Goal: Task Accomplishment & Management: Manage account settings

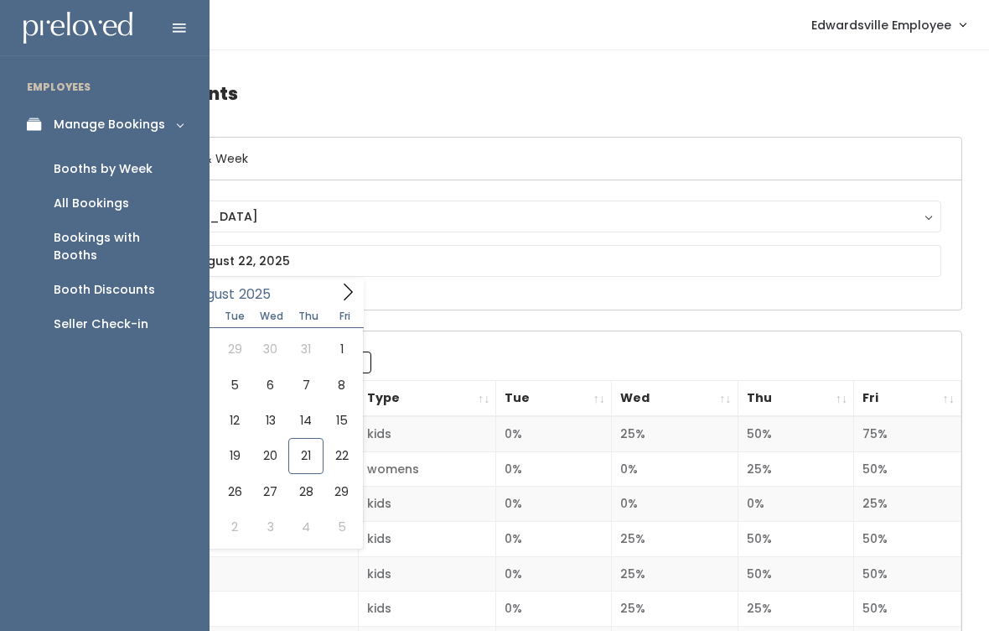
click at [154, 175] on link "Booths by Week" at bounding box center [105, 169] width 210 height 34
click at [128, 177] on link "Booths by Week" at bounding box center [105, 169] width 210 height 34
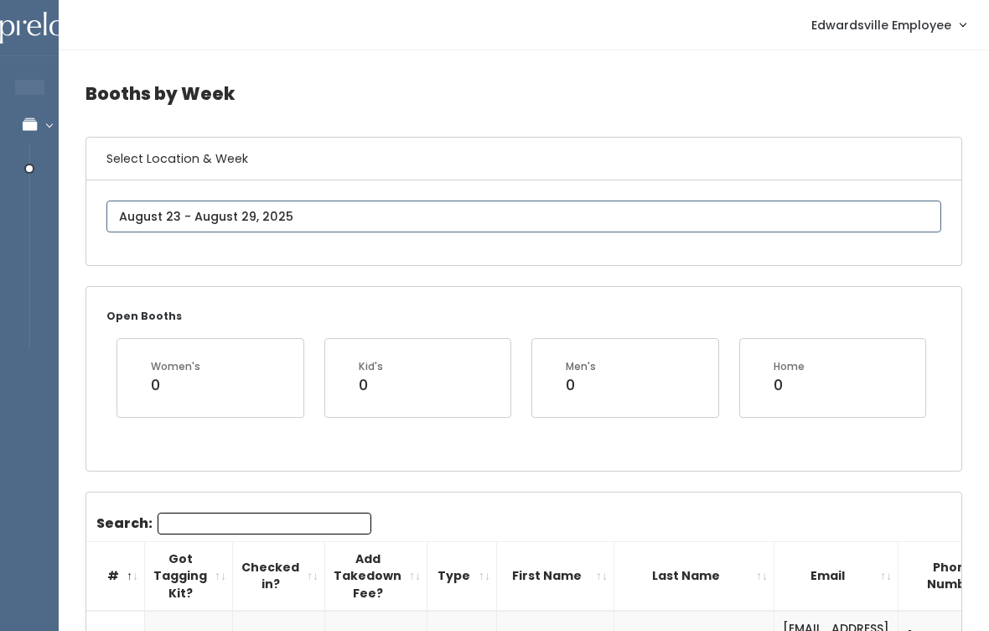
click at [457, 223] on input "text" at bounding box center [523, 216] width 835 height 32
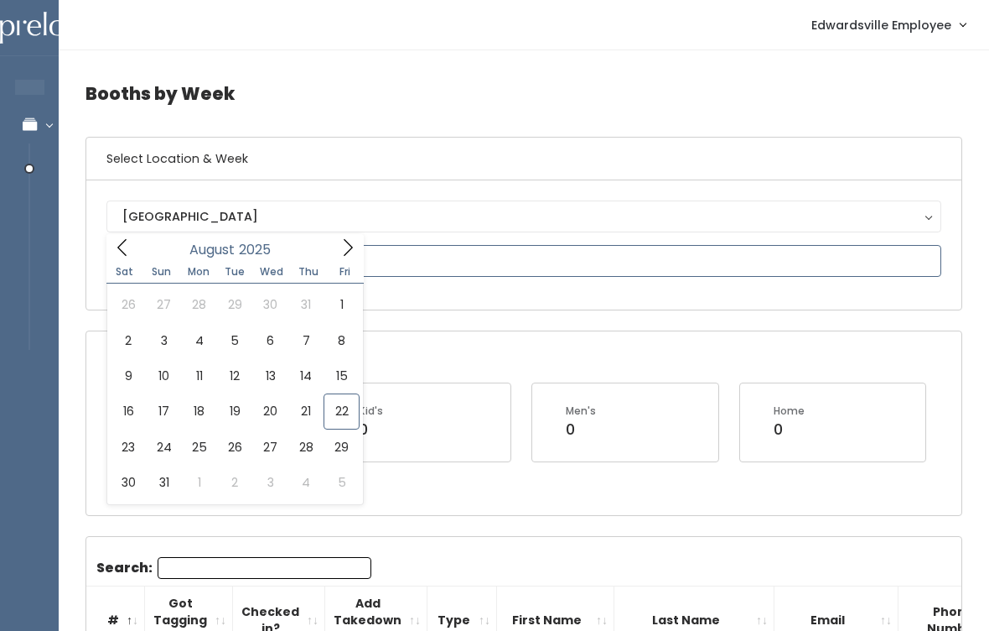
type input "August 16 to August 22"
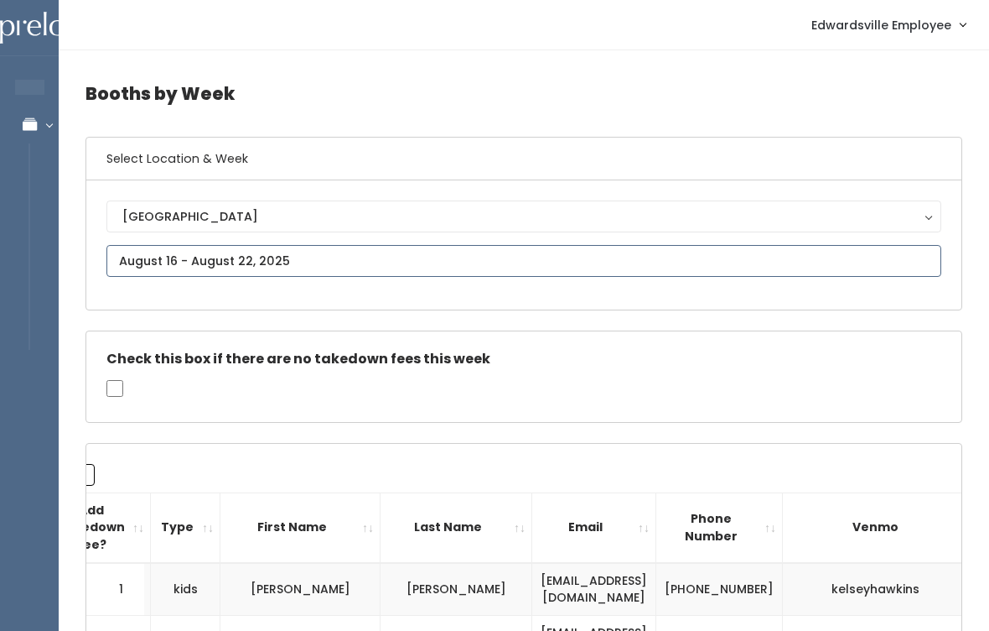
click at [308, 256] on input "text" at bounding box center [523, 261] width 835 height 32
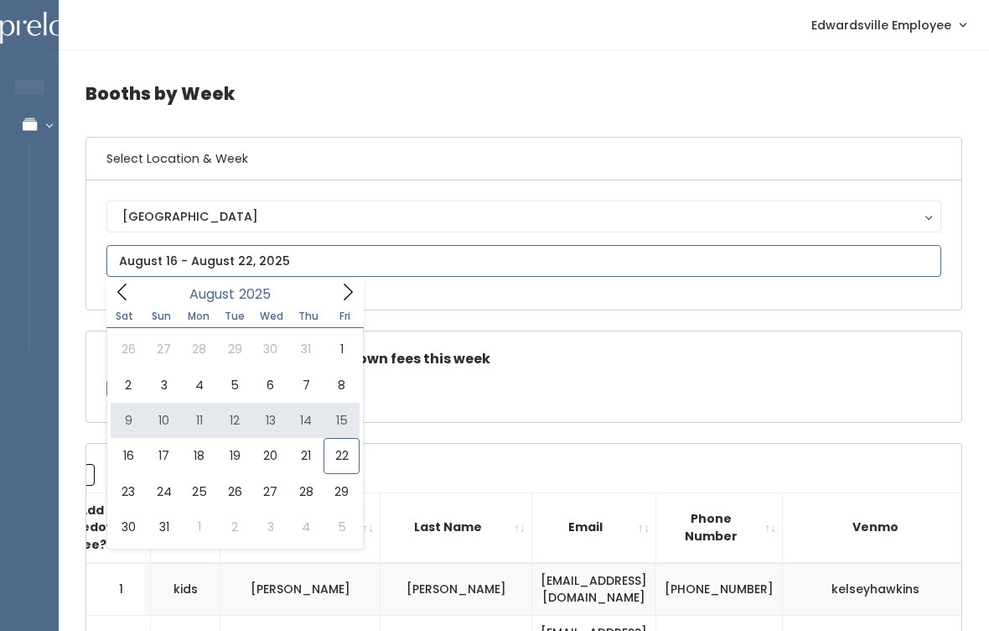
type input "August 9 to August 15"
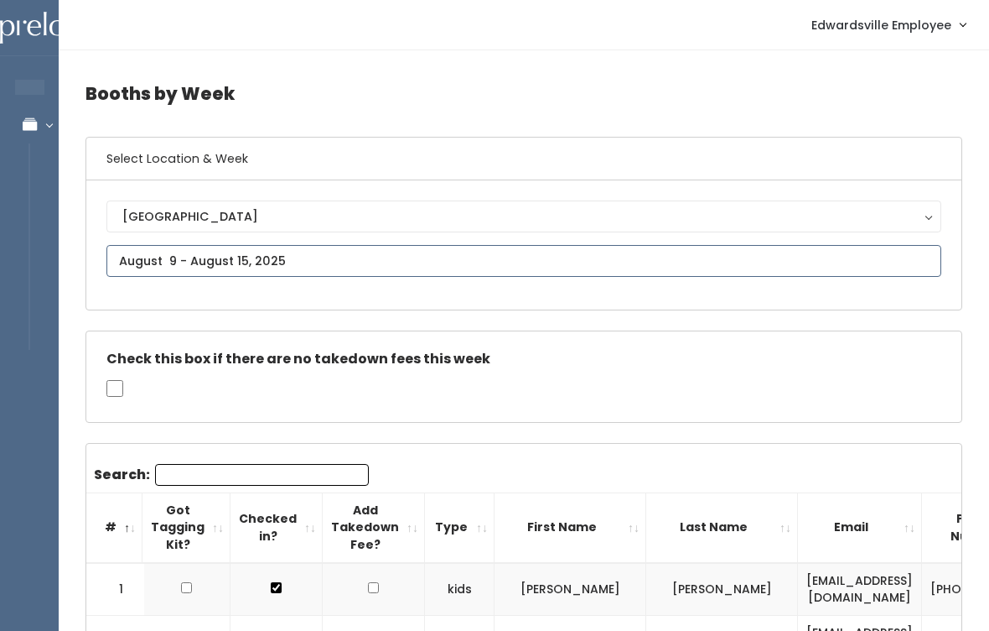
click at [304, 256] on input "text" at bounding box center [523, 261] width 835 height 32
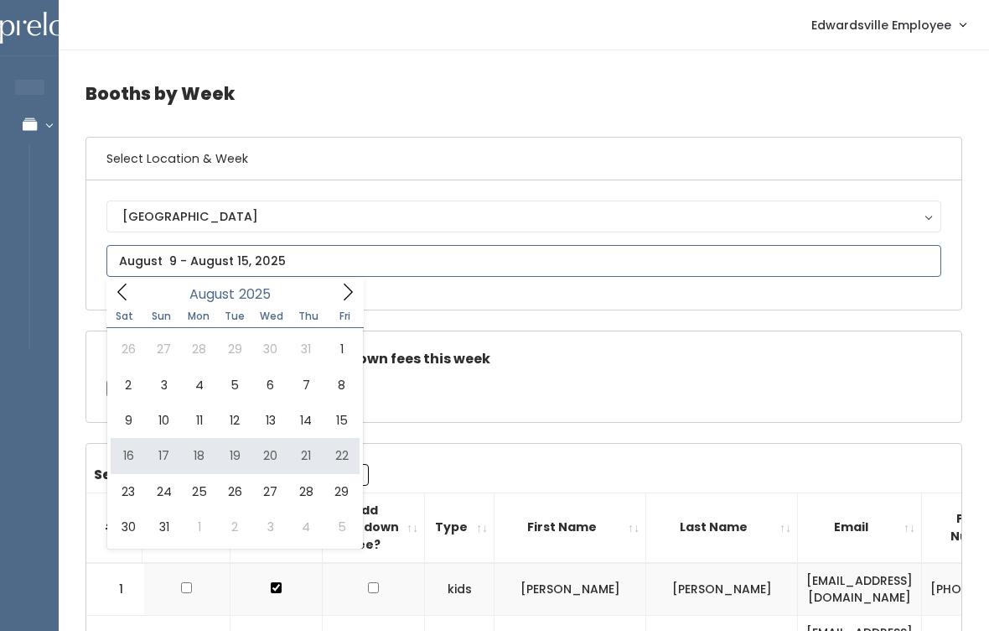
type input "August 16 to August 22"
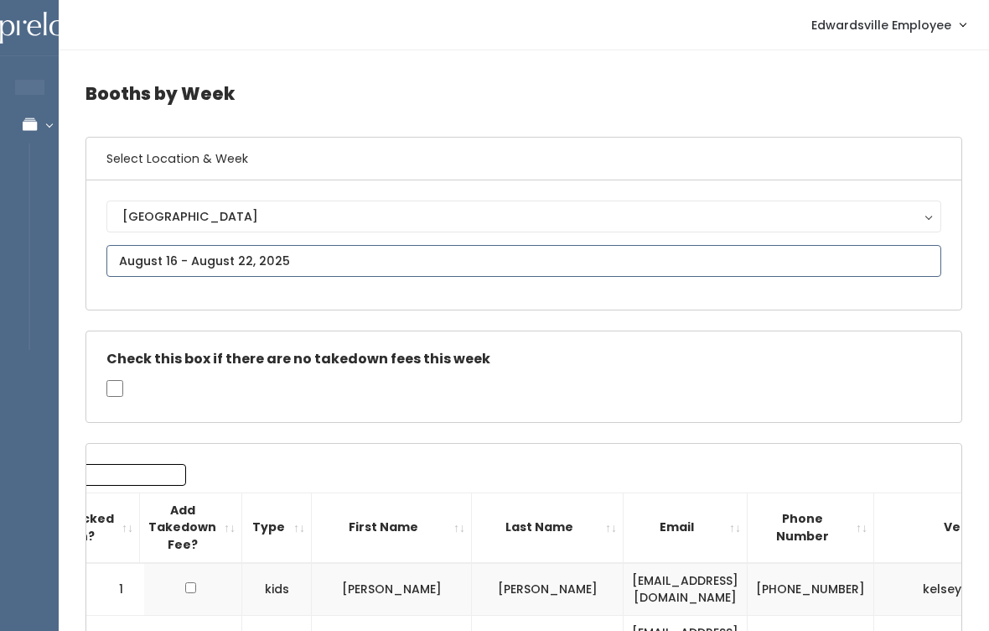
click at [316, 255] on input "text" at bounding box center [523, 261] width 835 height 32
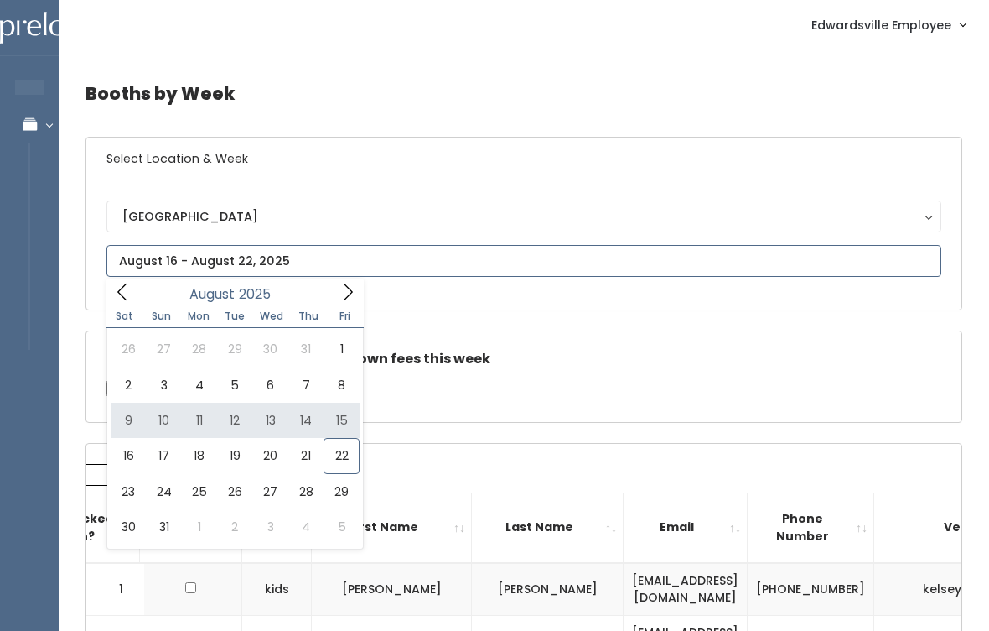
type input "[DATE] to [DATE]"
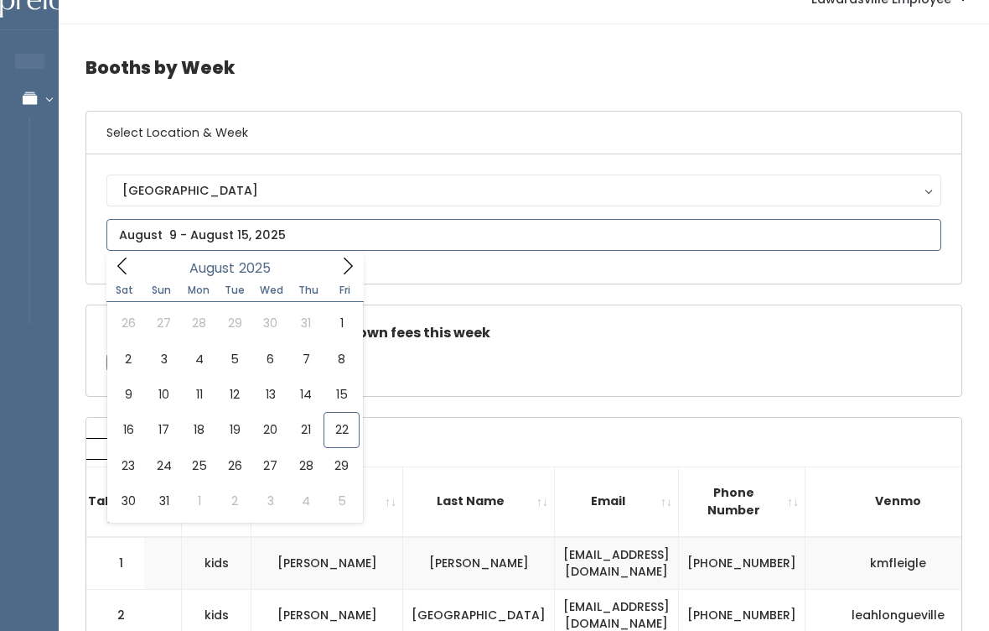
scroll to position [28, 0]
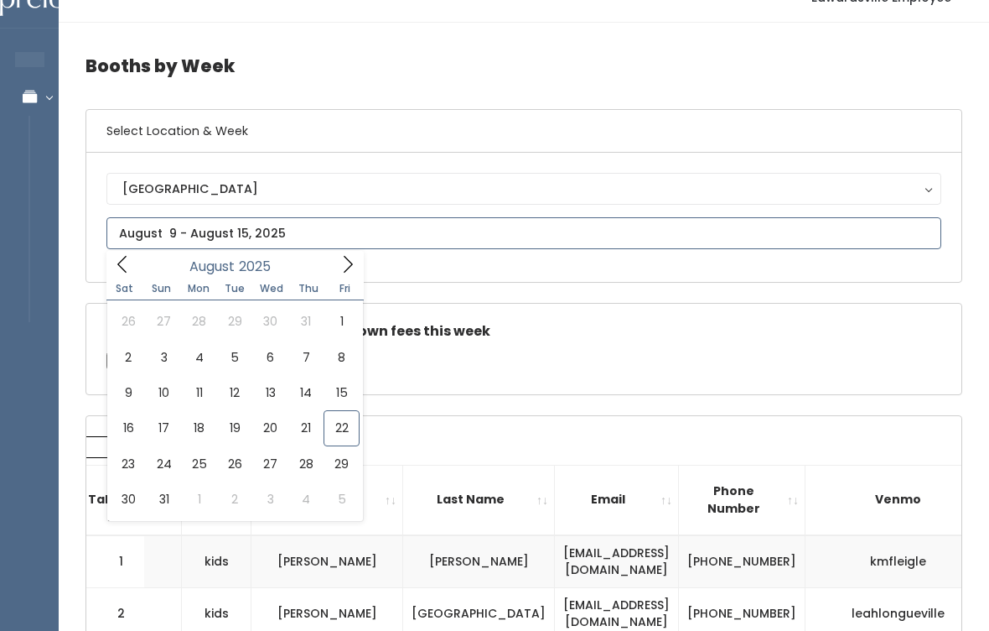
type input "[DATE] to [DATE]"
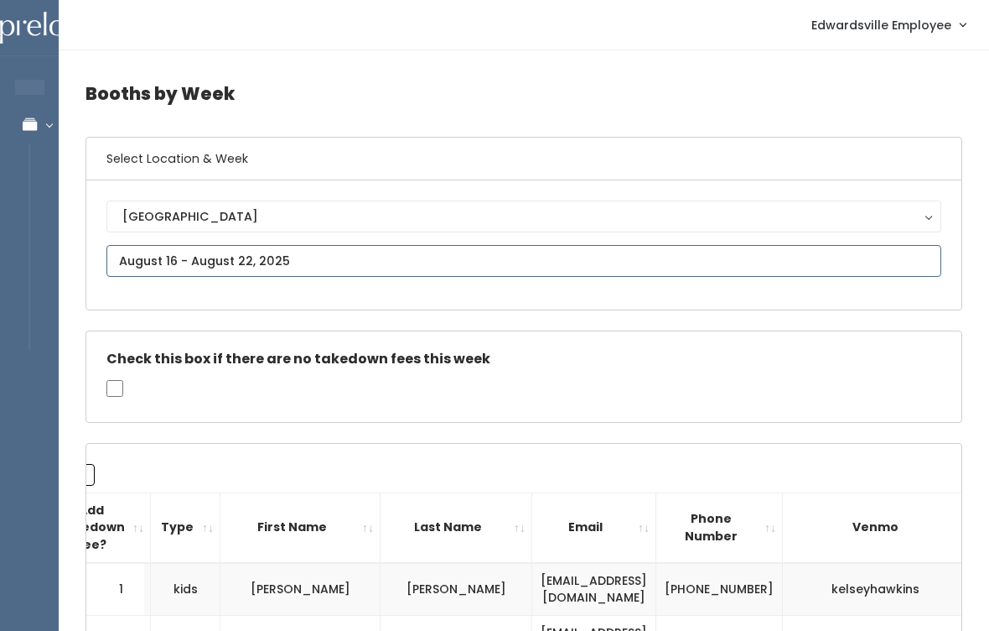
click at [322, 250] on input "text" at bounding box center [523, 261] width 835 height 32
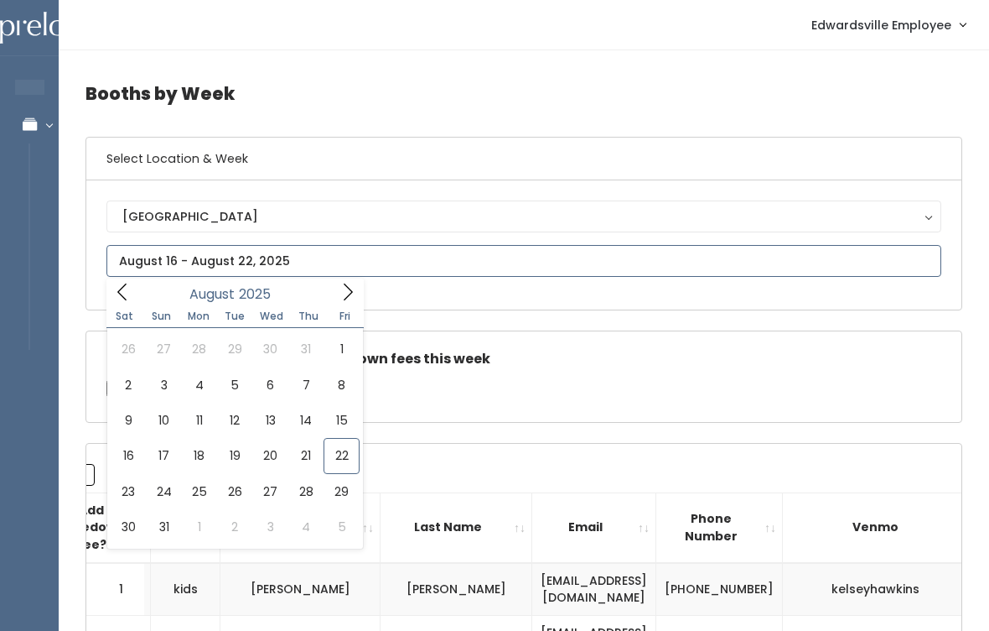
type input "August 9 to August 15"
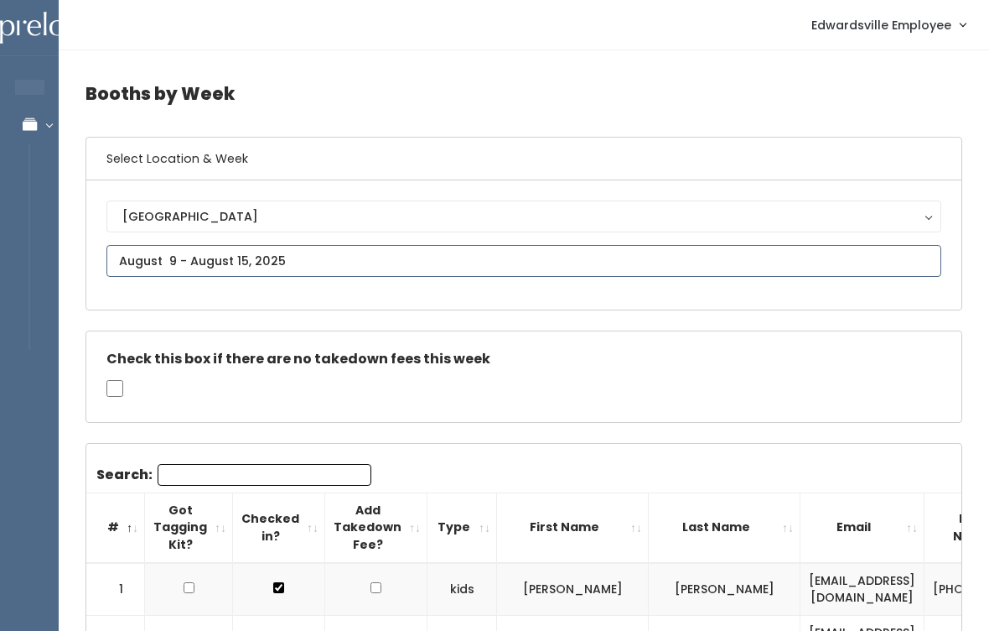
click at [750, 268] on input "text" at bounding box center [523, 261] width 835 height 32
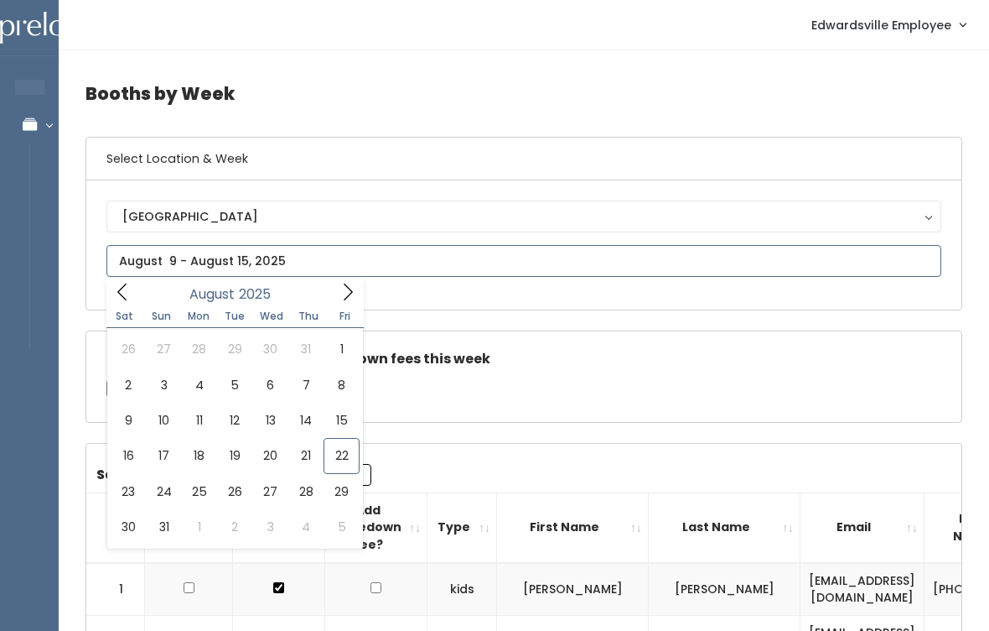
type input "August 23 to August 29"
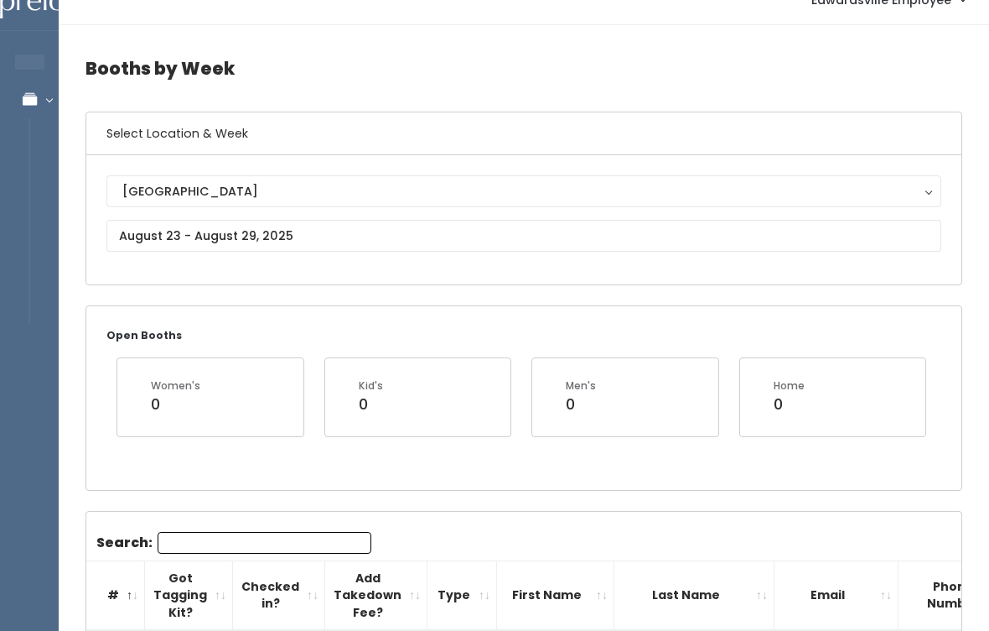
scroll to position [55, 0]
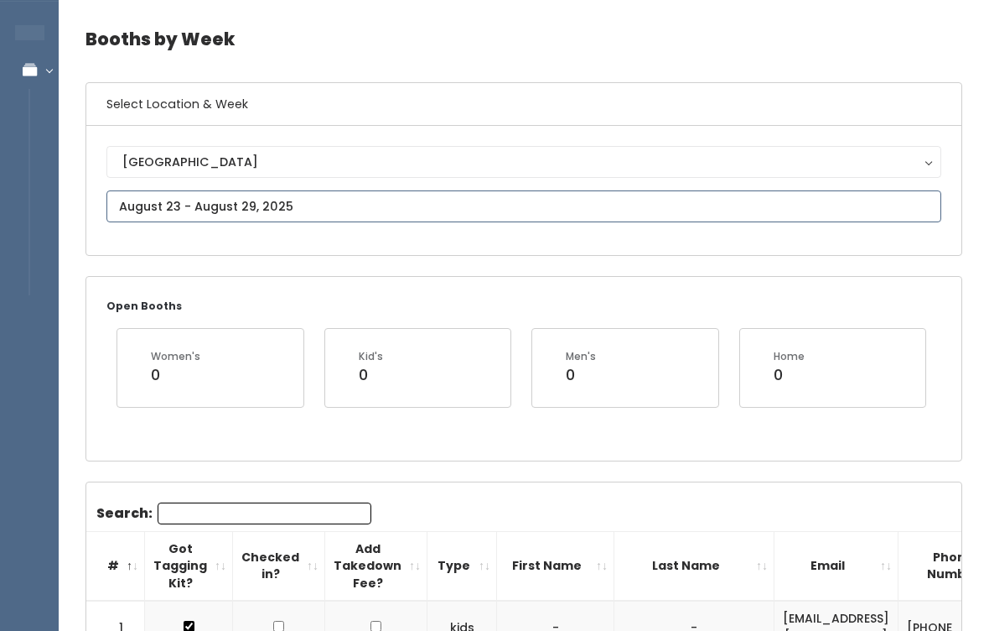
click at [430, 206] on input "text" at bounding box center [523, 206] width 835 height 32
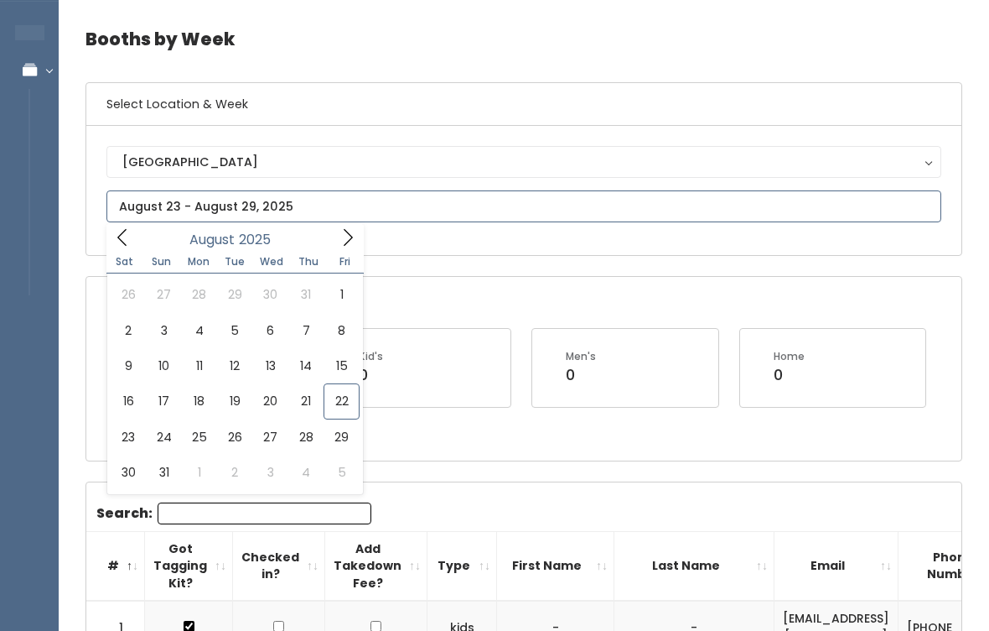
type input "[DATE] to [DATE]"
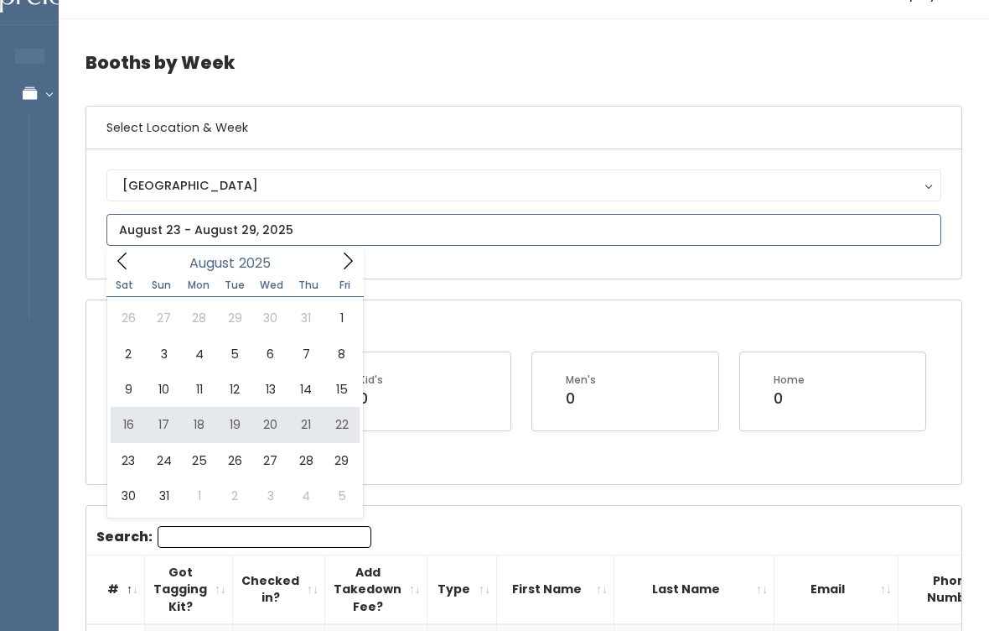
type input "[DATE] to [DATE]"
